Goal: Information Seeking & Learning: Learn about a topic

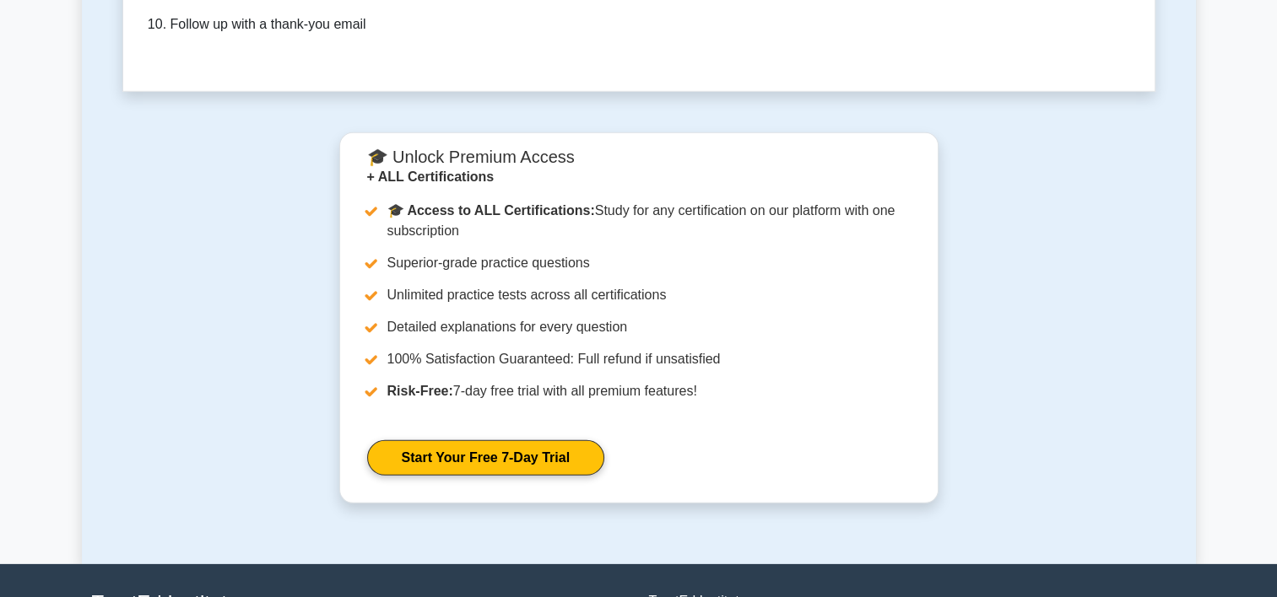
scroll to position [5211, 0]
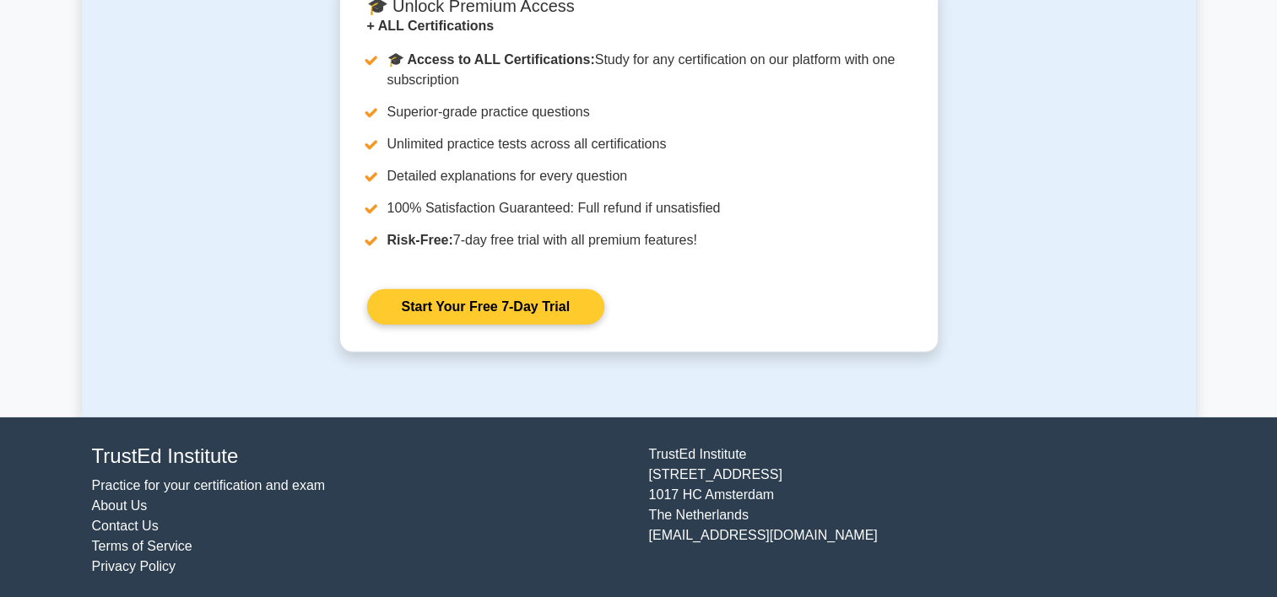
click at [604, 289] on link "Start Your Free 7-Day Trial" at bounding box center [485, 306] width 237 height 35
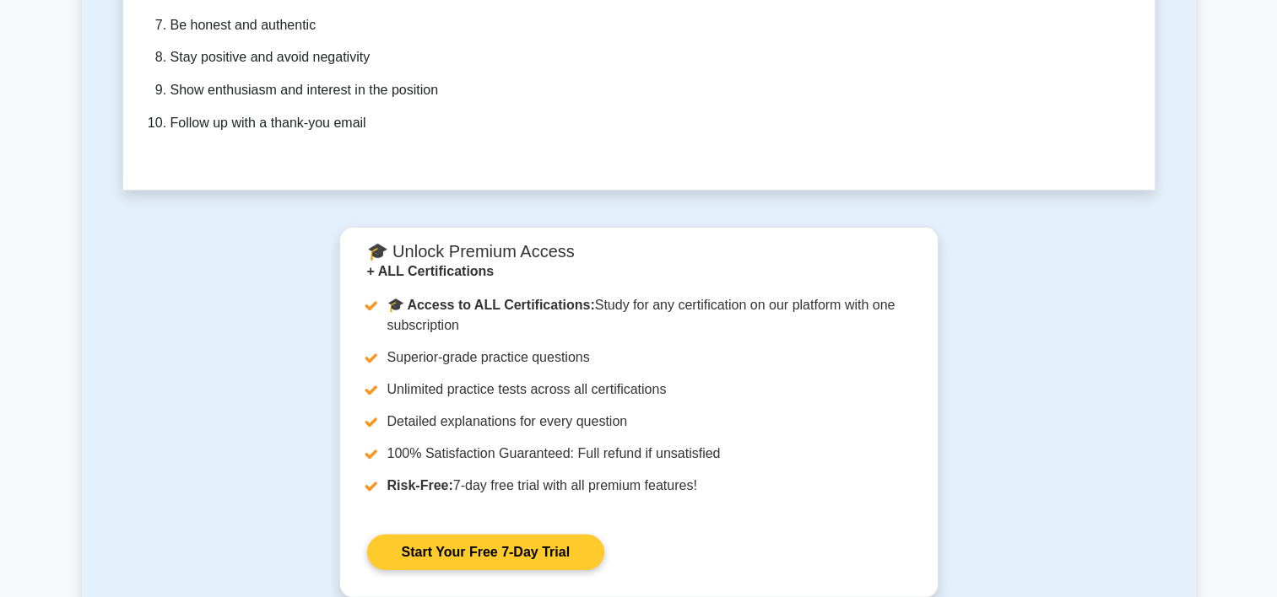
scroll to position [4958, 0]
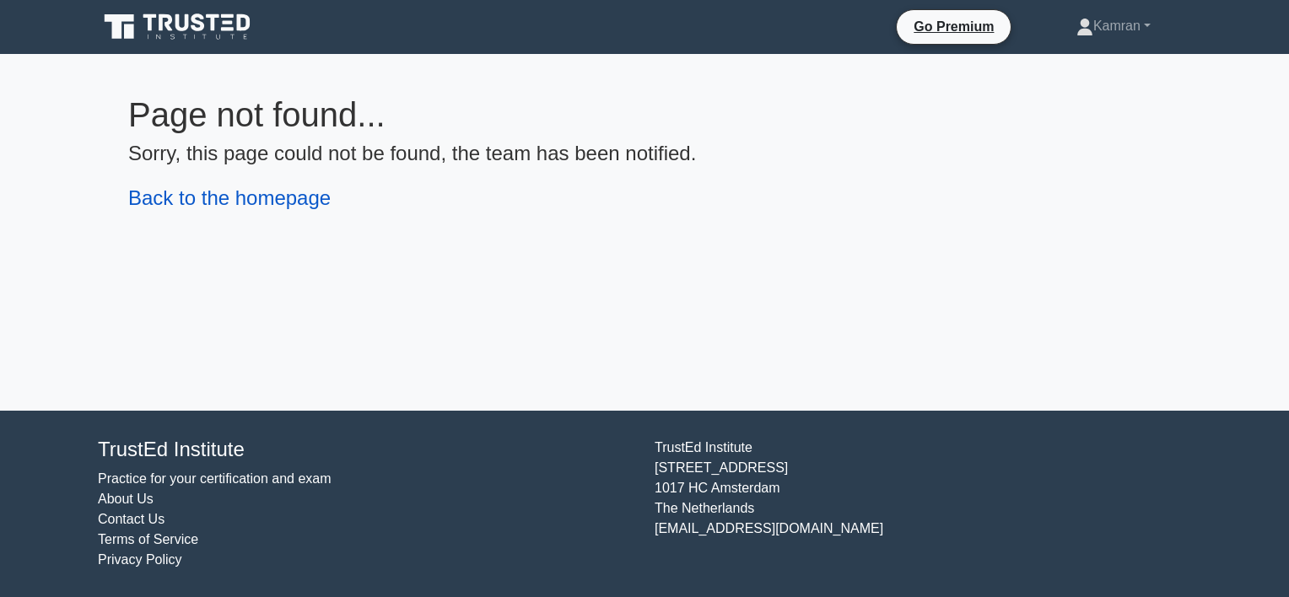
click at [273, 206] on link "Back to the homepage" at bounding box center [229, 197] width 203 height 23
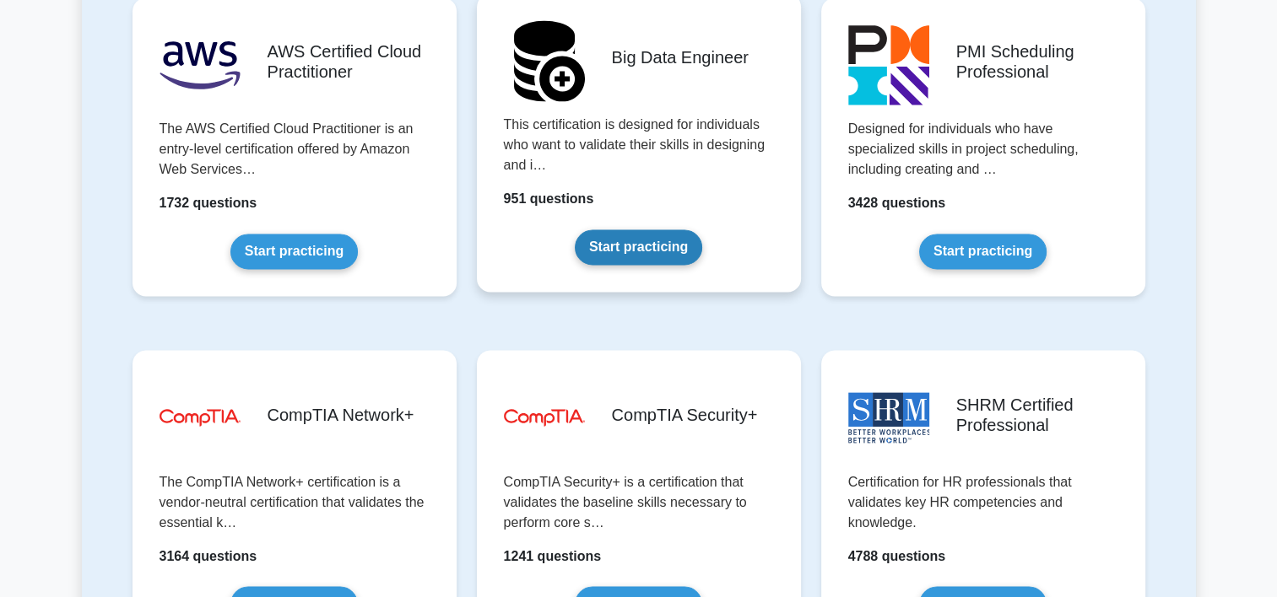
scroll to position [2869, 0]
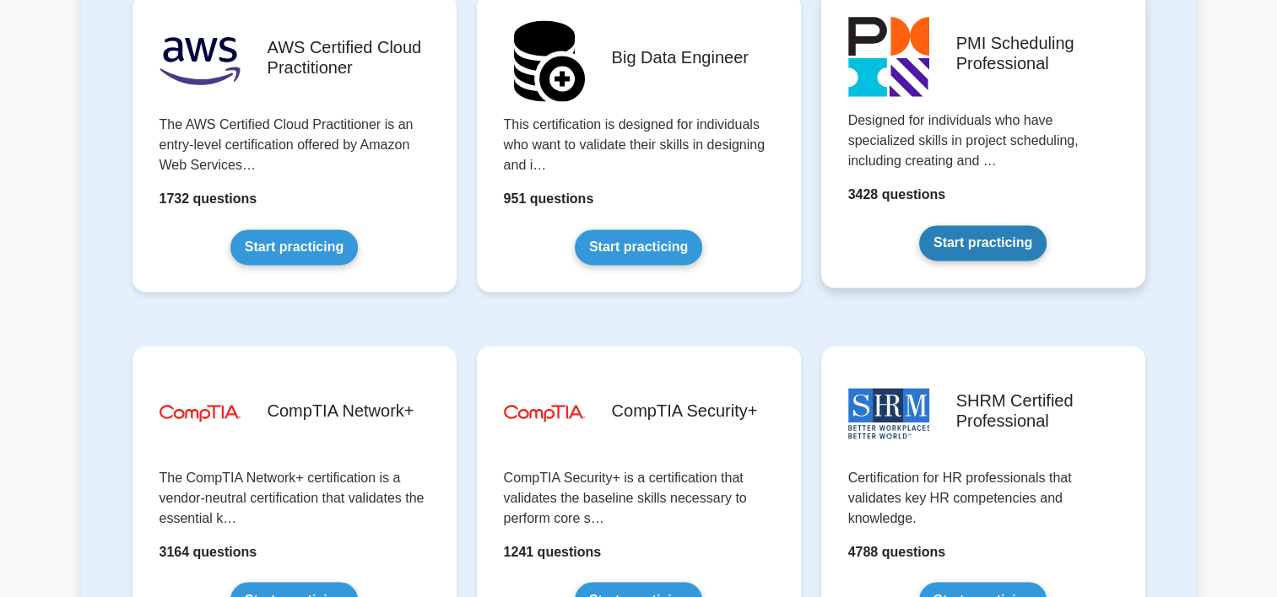
click at [990, 225] on link "Start practicing" at bounding box center [982, 242] width 127 height 35
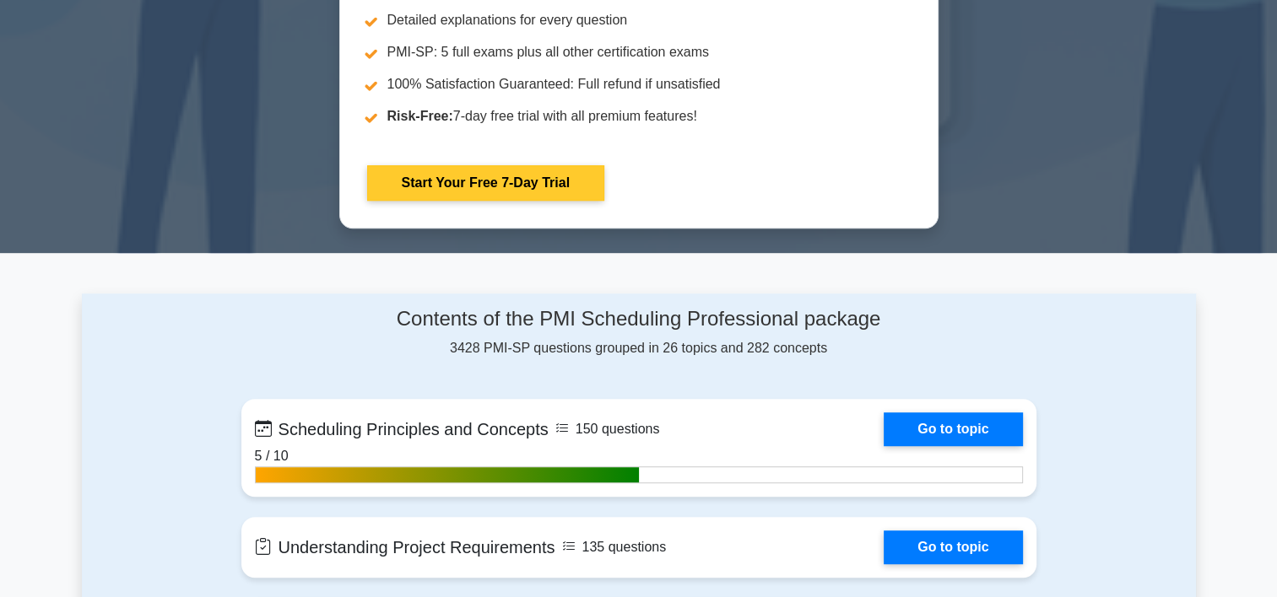
scroll to position [1097, 0]
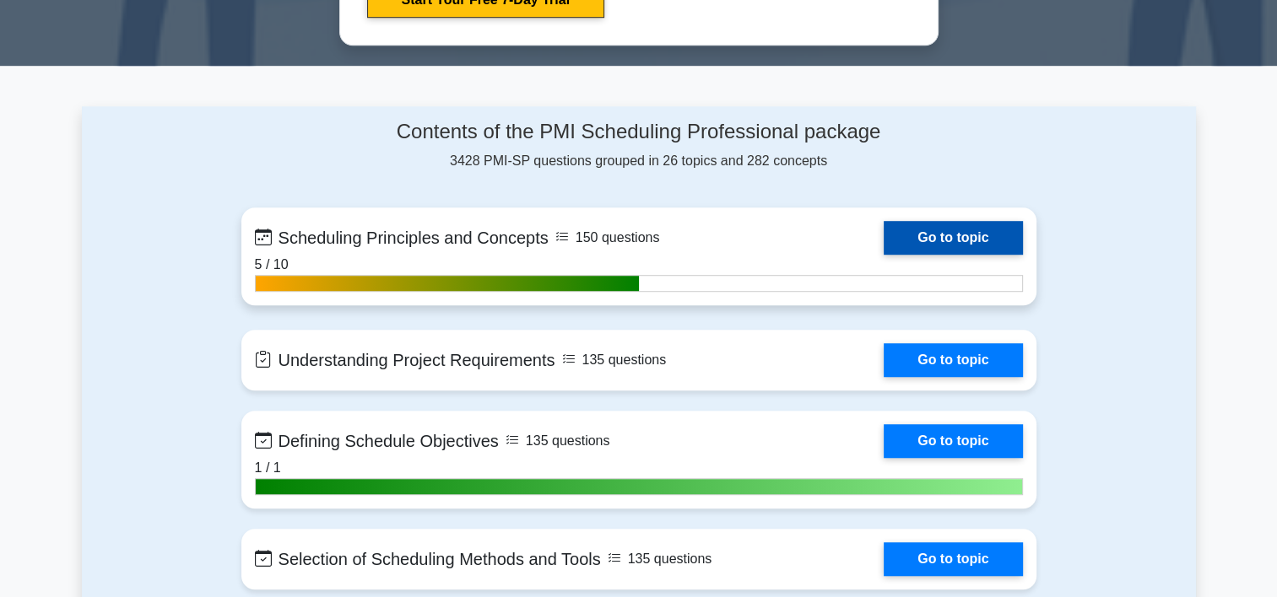
click at [962, 240] on link "Go to topic" at bounding box center [952, 238] width 138 height 34
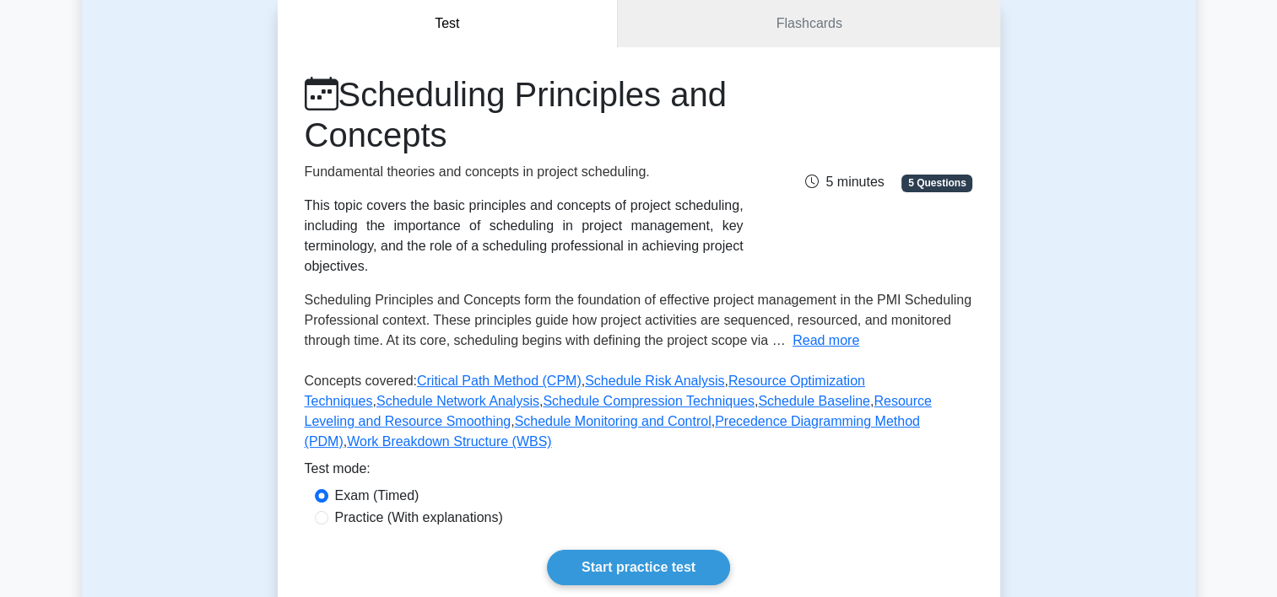
scroll to position [422, 0]
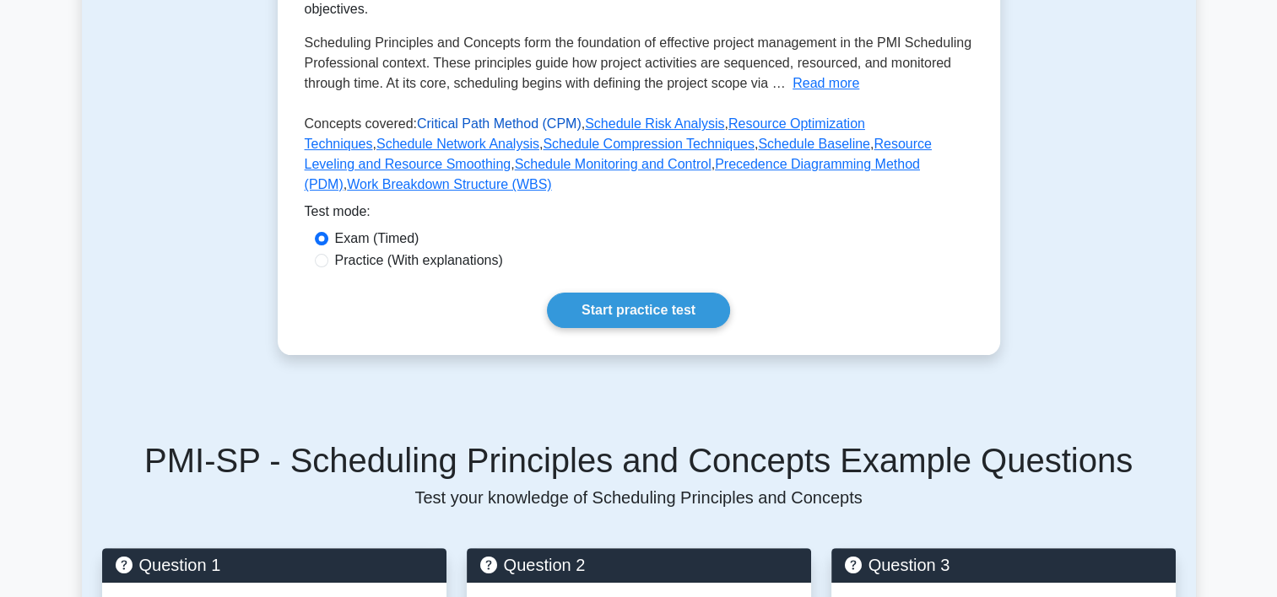
click at [447, 121] on link "Critical Path Method (CPM)" at bounding box center [499, 123] width 165 height 14
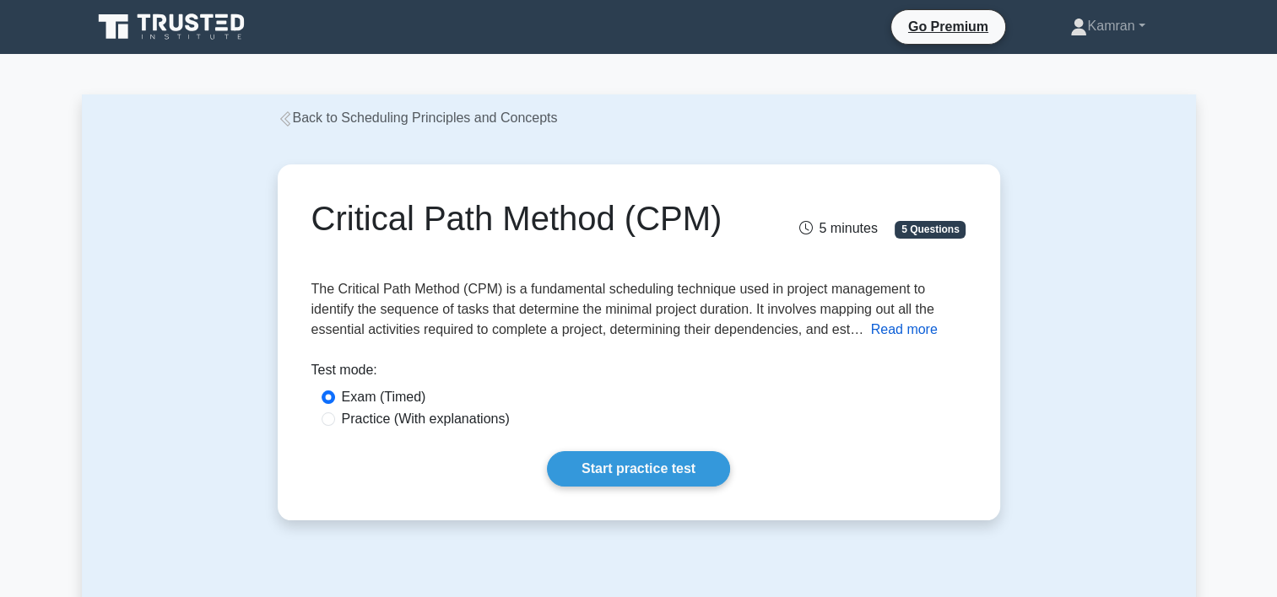
click at [906, 330] on button "Read more" at bounding box center [904, 330] width 67 height 20
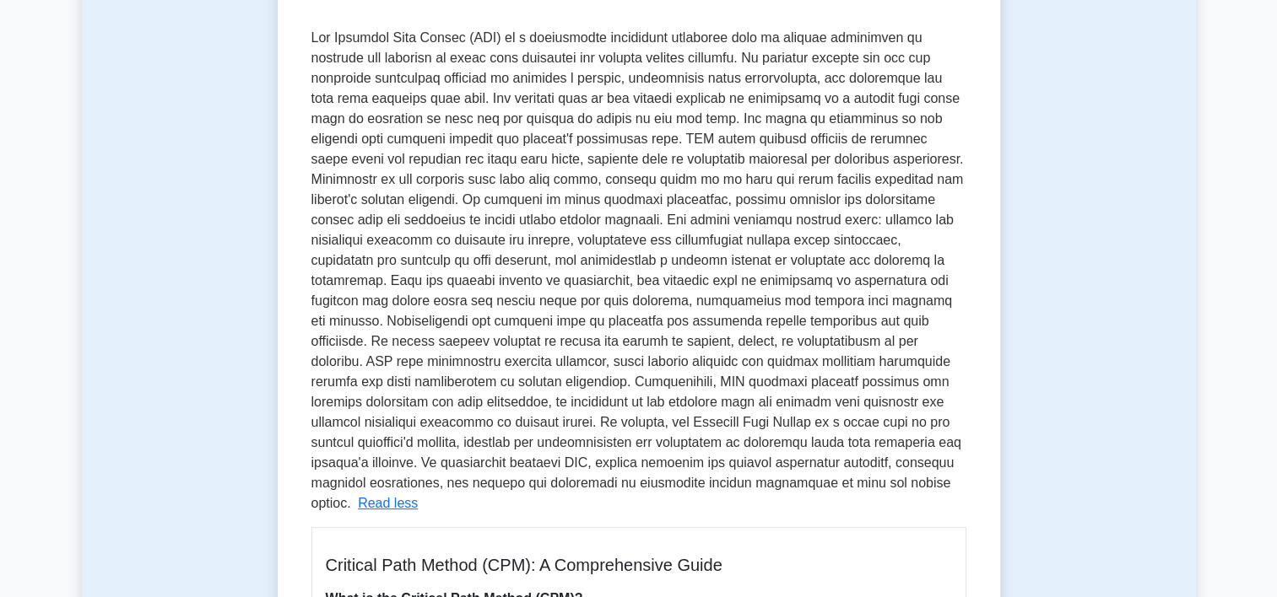
scroll to position [253, 0]
